Goal: Task Accomplishment & Management: Manage account settings

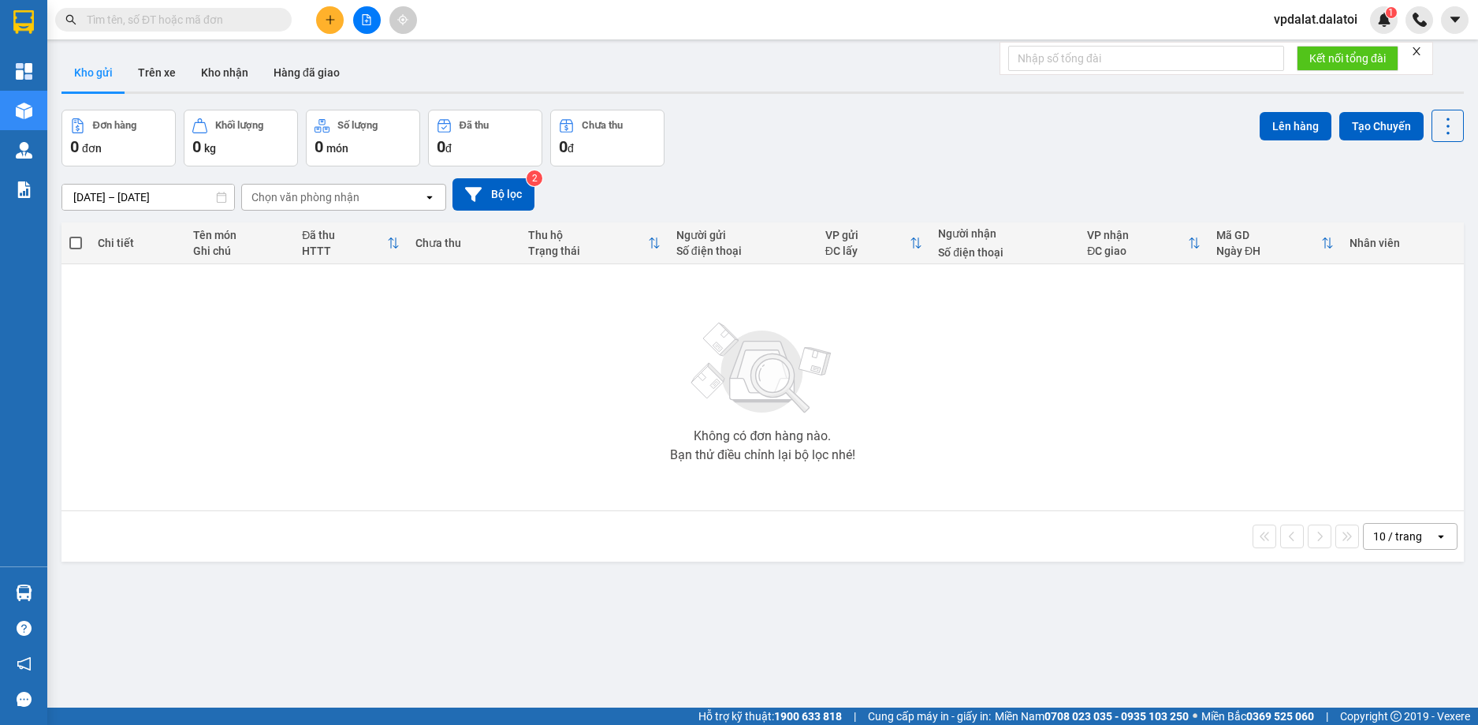
click at [1324, 15] on span "vpdalat.dalatoi" at bounding box center [1316, 19] width 109 height 20
click at [1318, 56] on span "Đăng xuất" at bounding box center [1323, 48] width 76 height 17
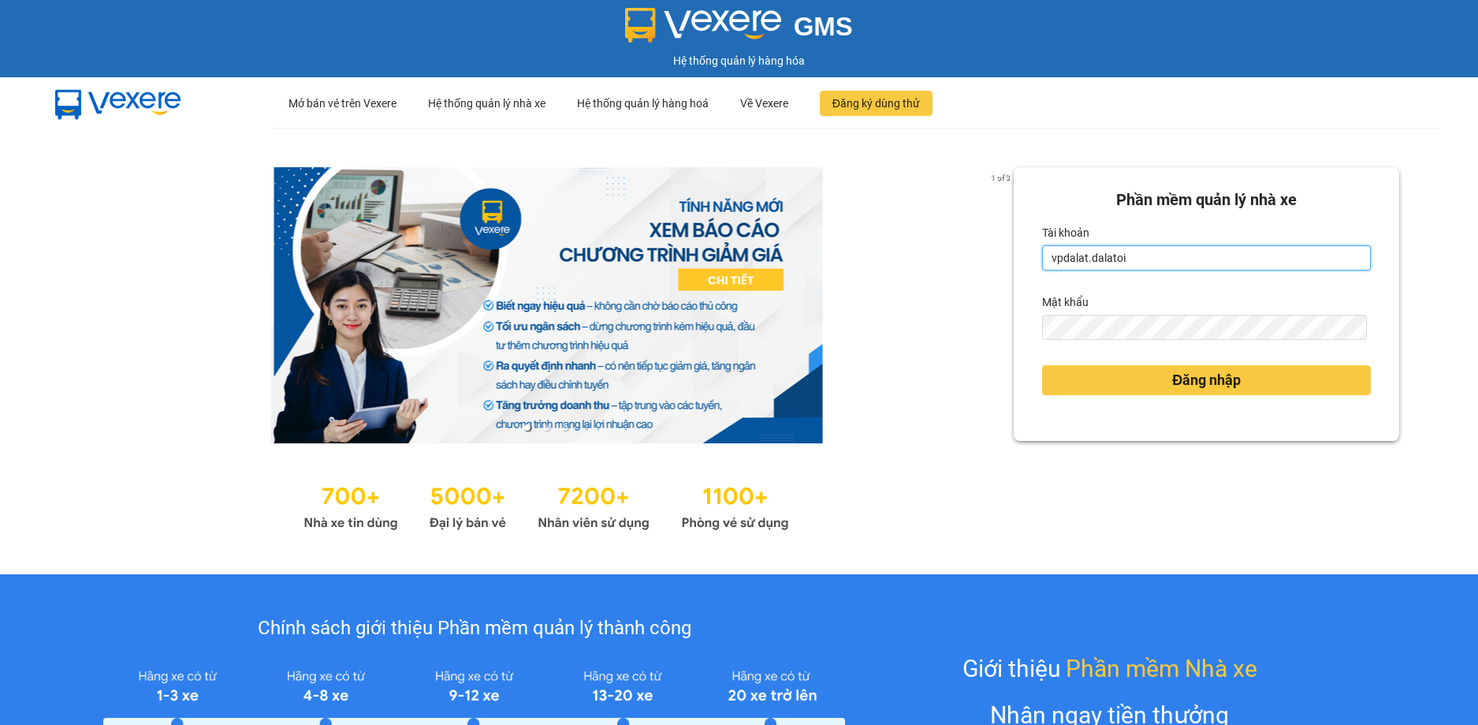
click at [1211, 263] on input "vpdalat.dalatoi" at bounding box center [1206, 257] width 329 height 25
type input "thao97.dalatoi"
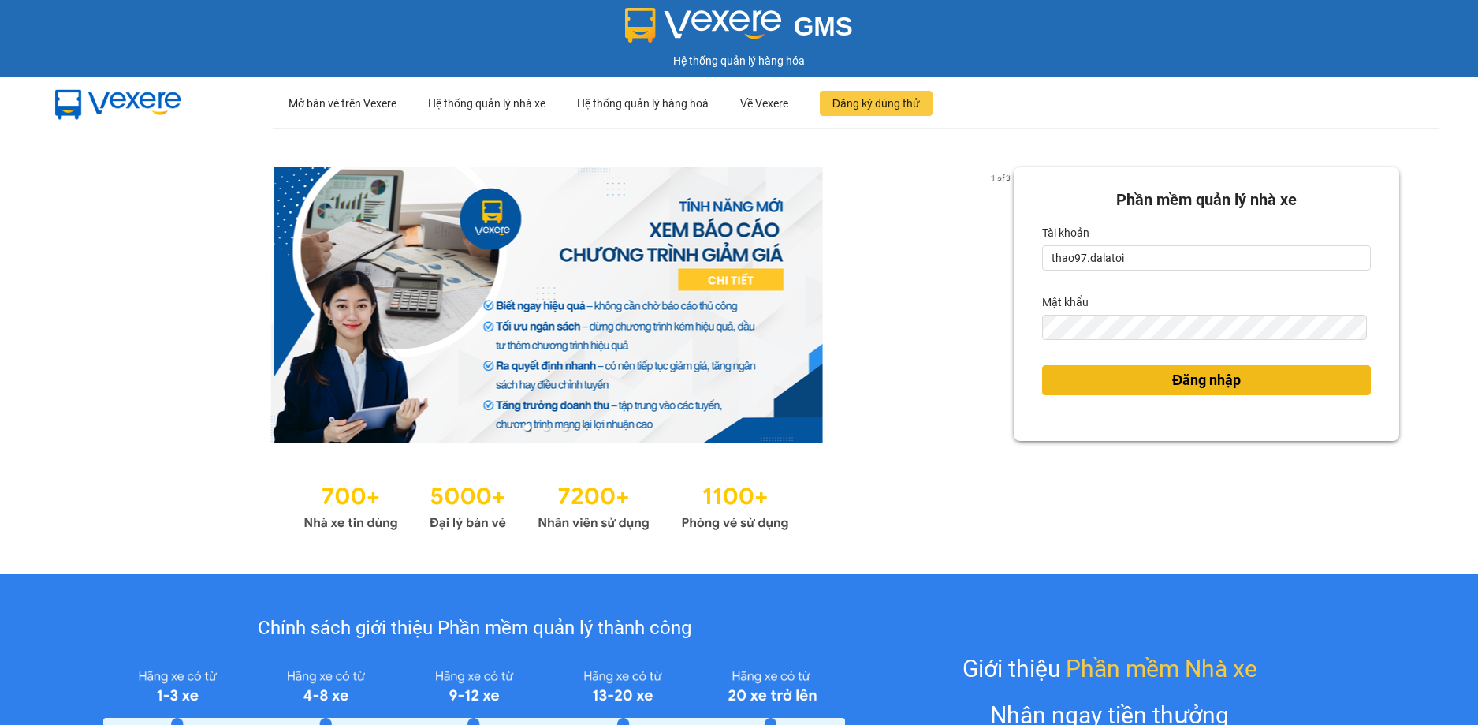
click at [1198, 370] on span "Đăng nhập" at bounding box center [1206, 380] width 69 height 22
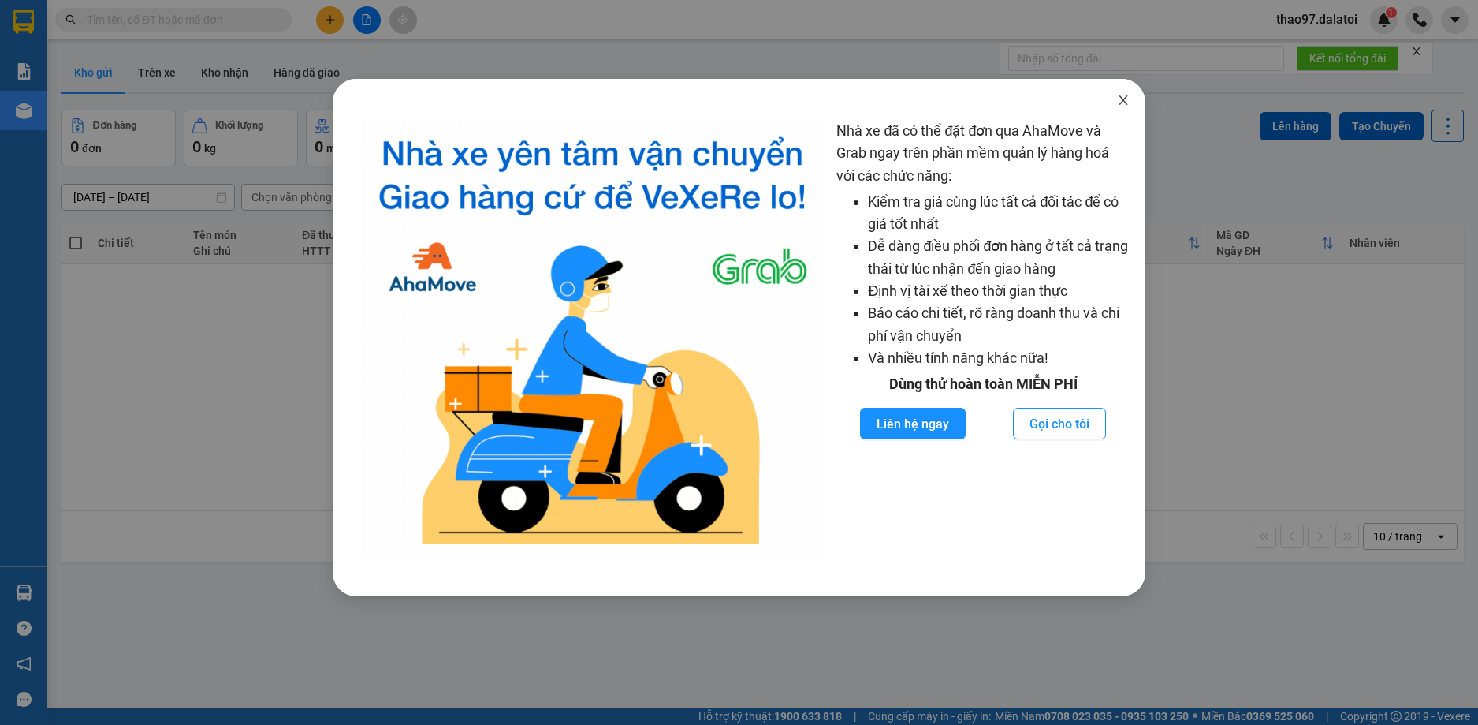
drag, startPoint x: 1124, startPoint y: 100, endPoint x: 1049, endPoint y: 100, distance: 74.1
click at [1124, 100] on icon "close" at bounding box center [1123, 99] width 9 height 9
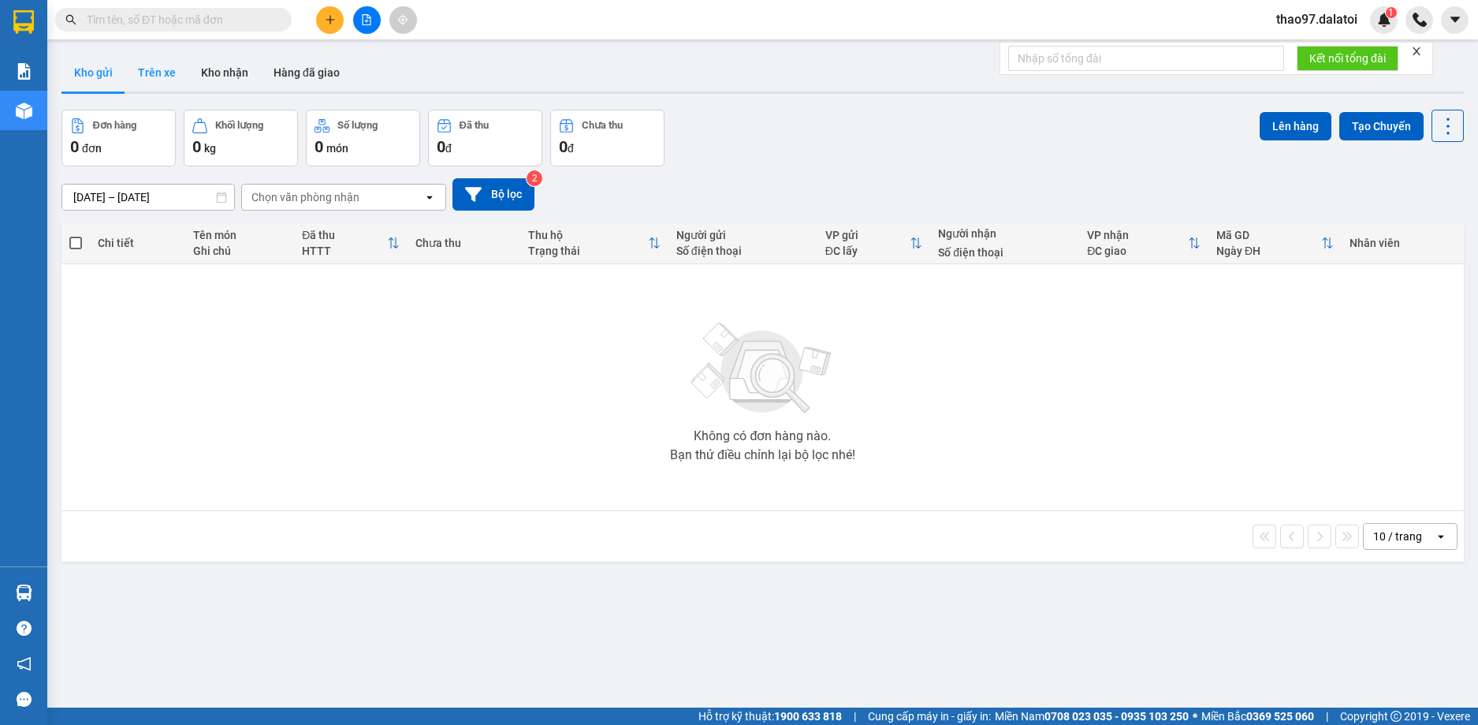
click at [155, 74] on button "Trên xe" at bounding box center [156, 73] width 63 height 38
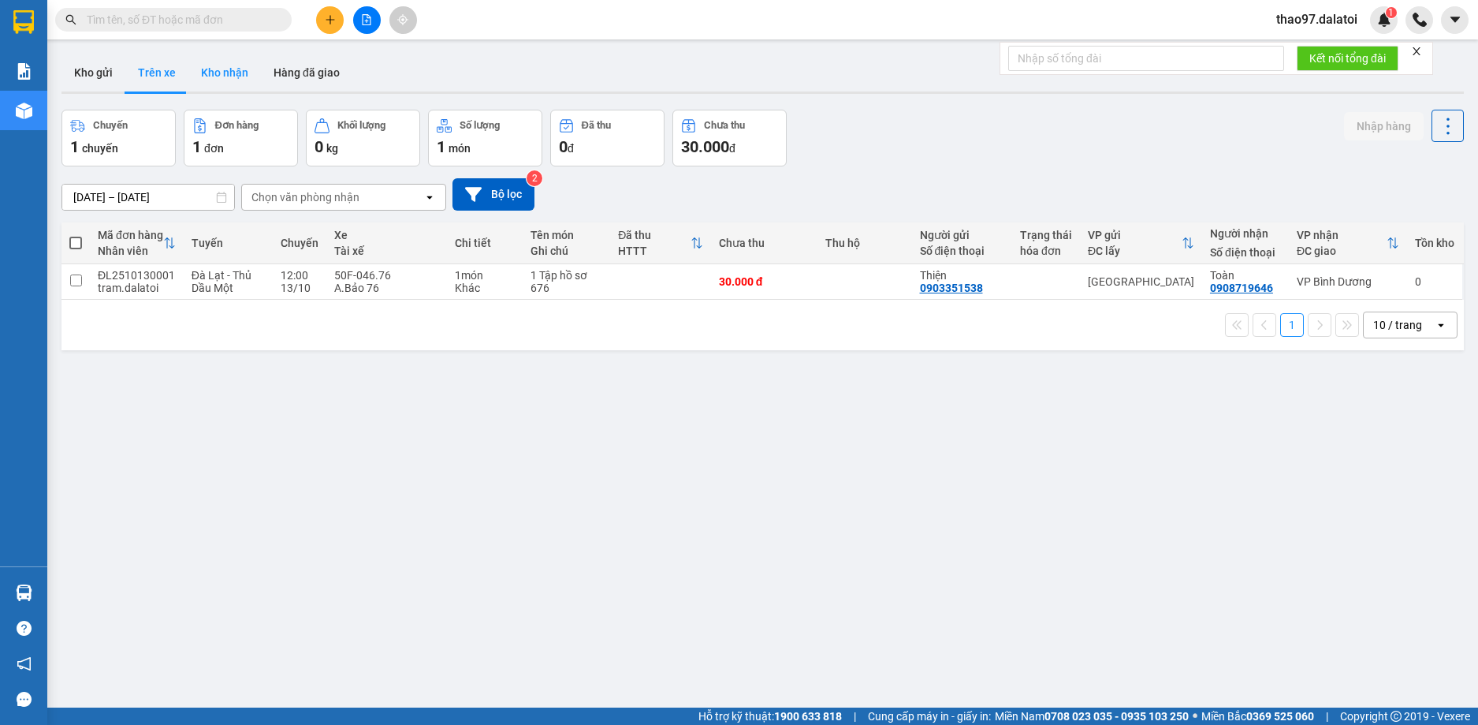
click at [231, 69] on button "Kho nhận" at bounding box center [224, 73] width 73 height 38
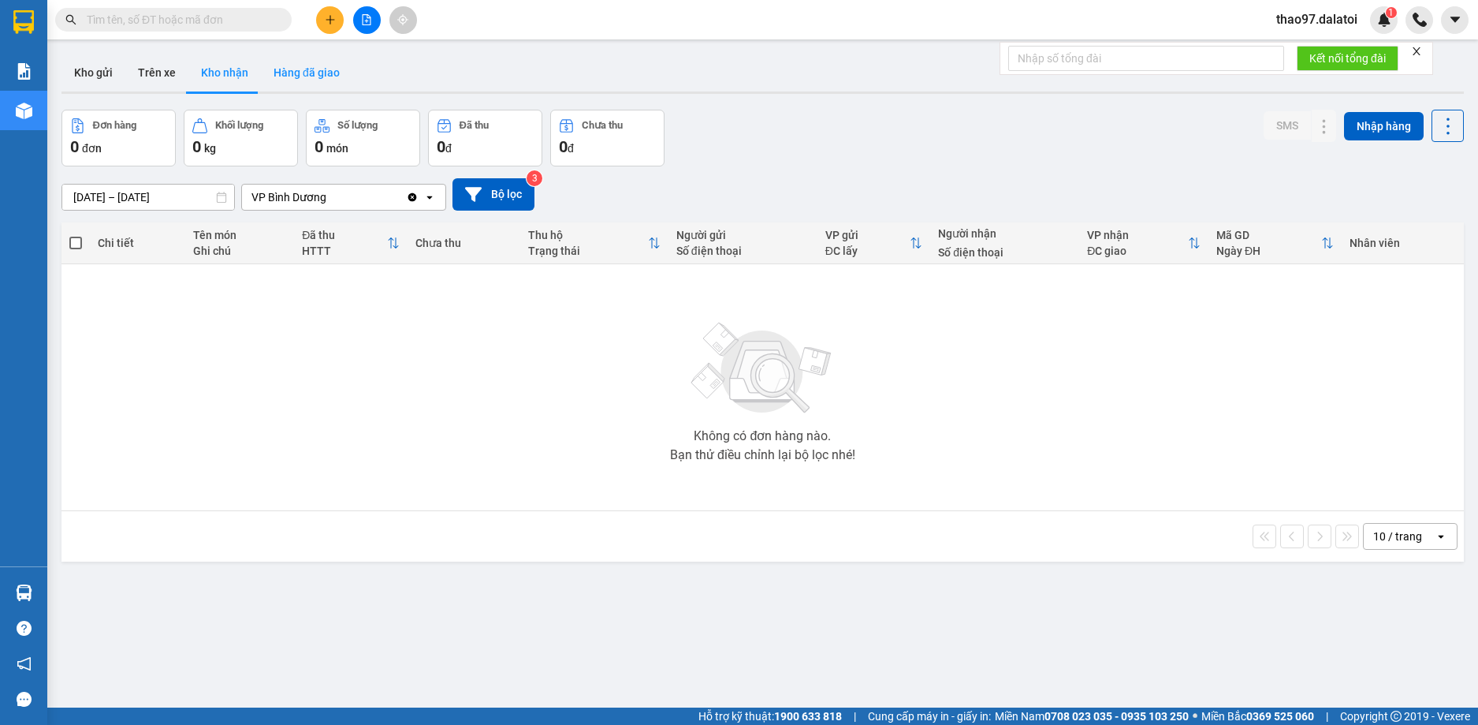
click at [319, 79] on button "Hàng đã giao" at bounding box center [306, 73] width 91 height 38
